Goal: Information Seeking & Learning: Learn about a topic

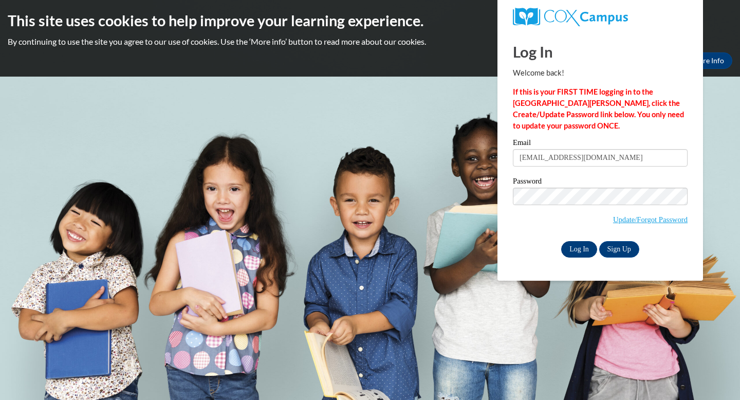
click at [581, 249] on input "Log In" at bounding box center [579, 249] width 36 height 16
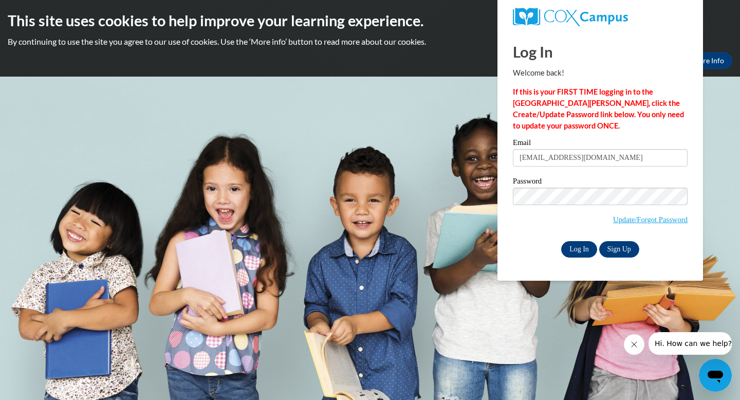
click at [579, 249] on input "Log In" at bounding box center [579, 249] width 36 height 16
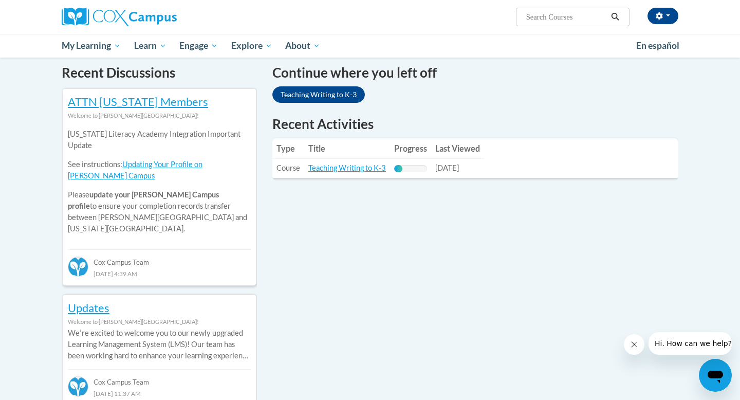
scroll to position [205, 0]
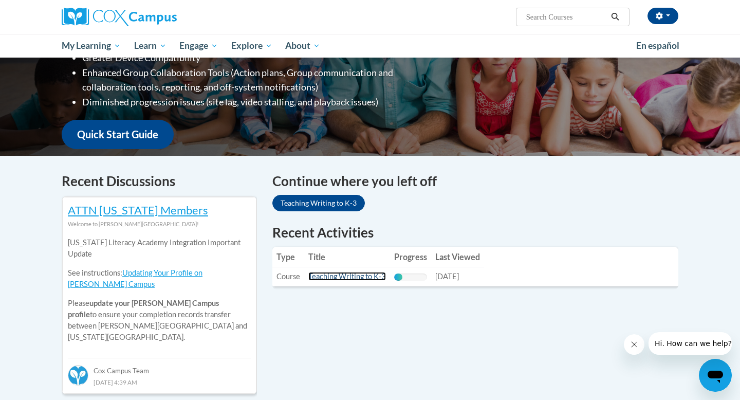
click at [361, 275] on link "Teaching Writing to K-3" at bounding box center [347, 276] width 78 height 9
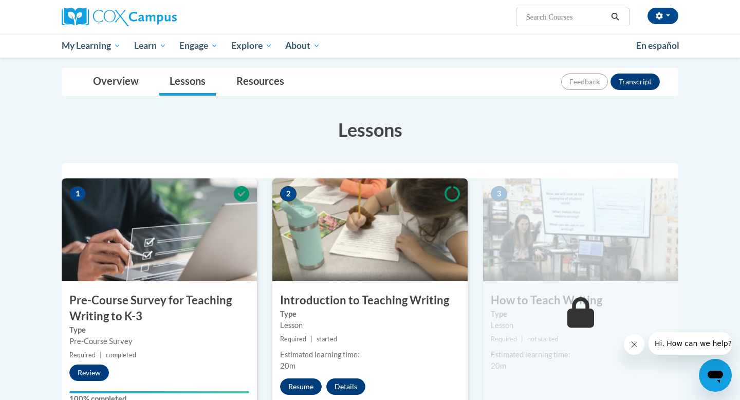
scroll to position [106, 0]
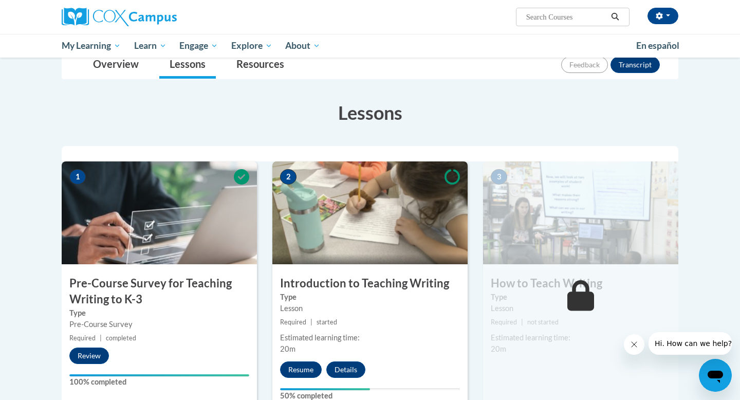
scroll to position [152, 0]
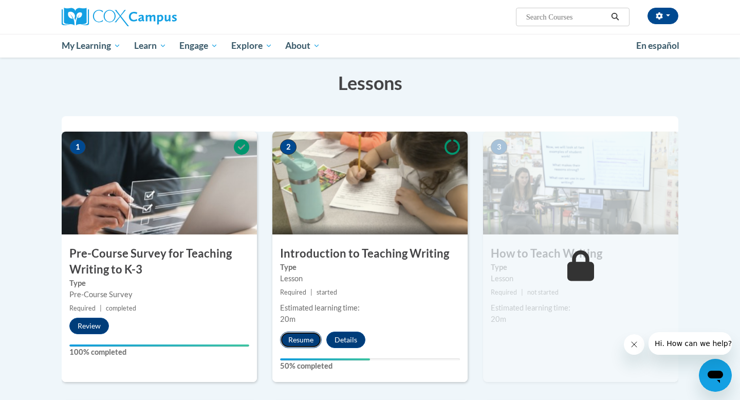
click at [309, 334] on button "Resume" at bounding box center [301, 340] width 42 height 16
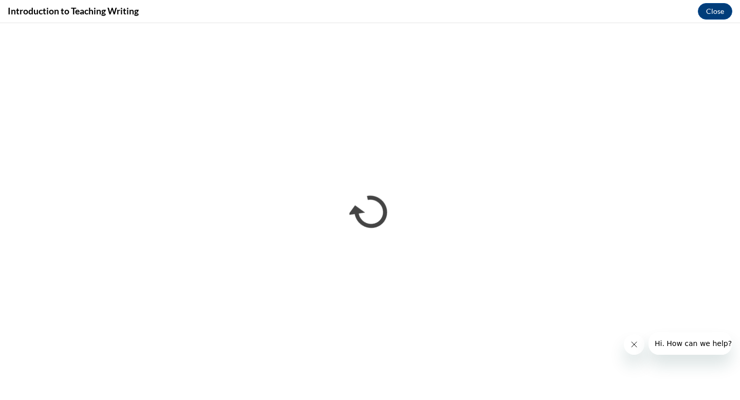
scroll to position [0, 0]
click at [634, 349] on button "Close message from company" at bounding box center [634, 344] width 21 height 21
